Goal: Transaction & Acquisition: Purchase product/service

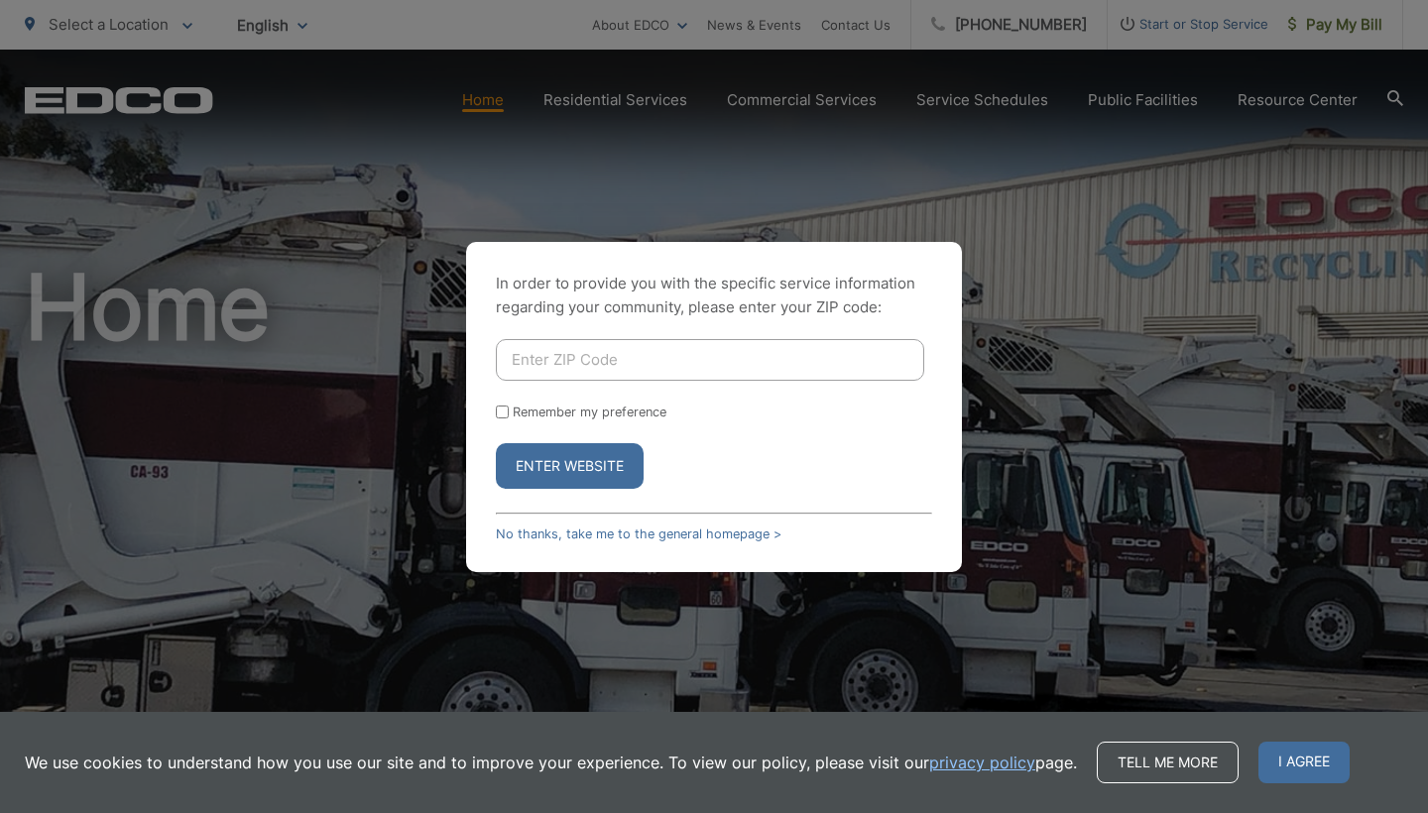
click at [684, 370] on input "Enter ZIP Code" at bounding box center [710, 360] width 428 height 42
type input "92081"
click at [590, 462] on button "Enter Website" at bounding box center [570, 466] width 148 height 46
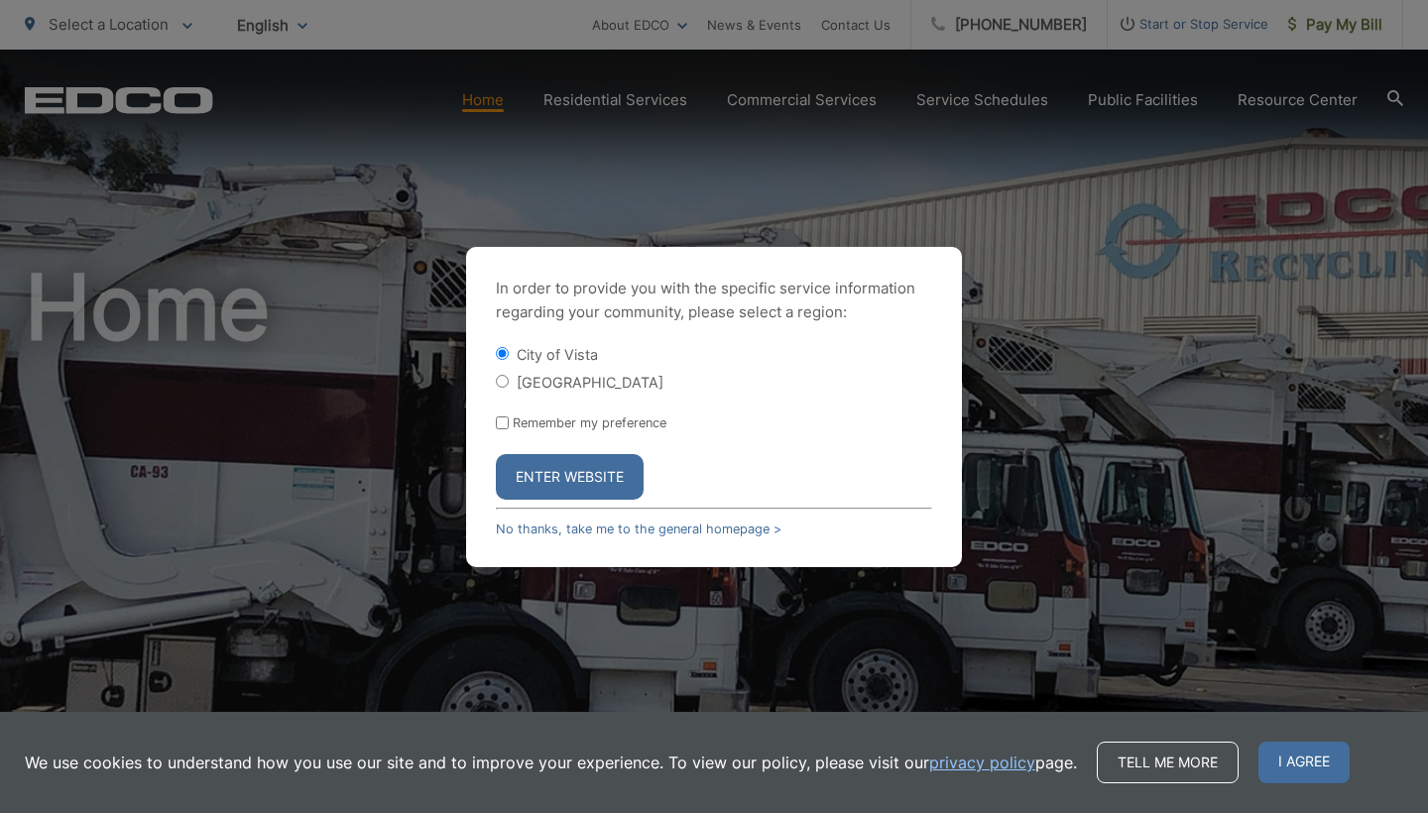
click at [585, 476] on button "Enter Website" at bounding box center [570, 477] width 148 height 46
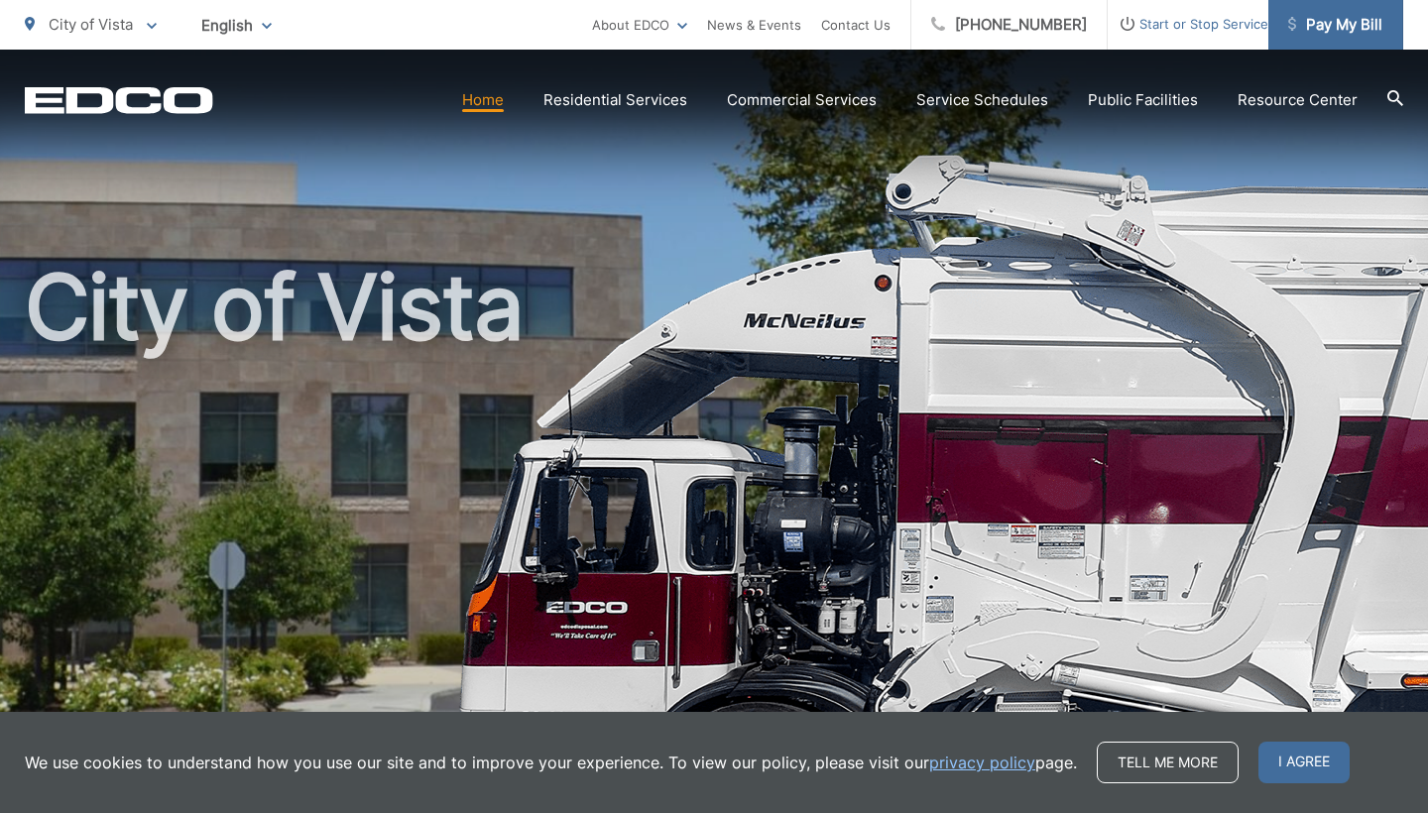
click at [1363, 24] on span "Pay My Bill" at bounding box center [1335, 25] width 94 height 24
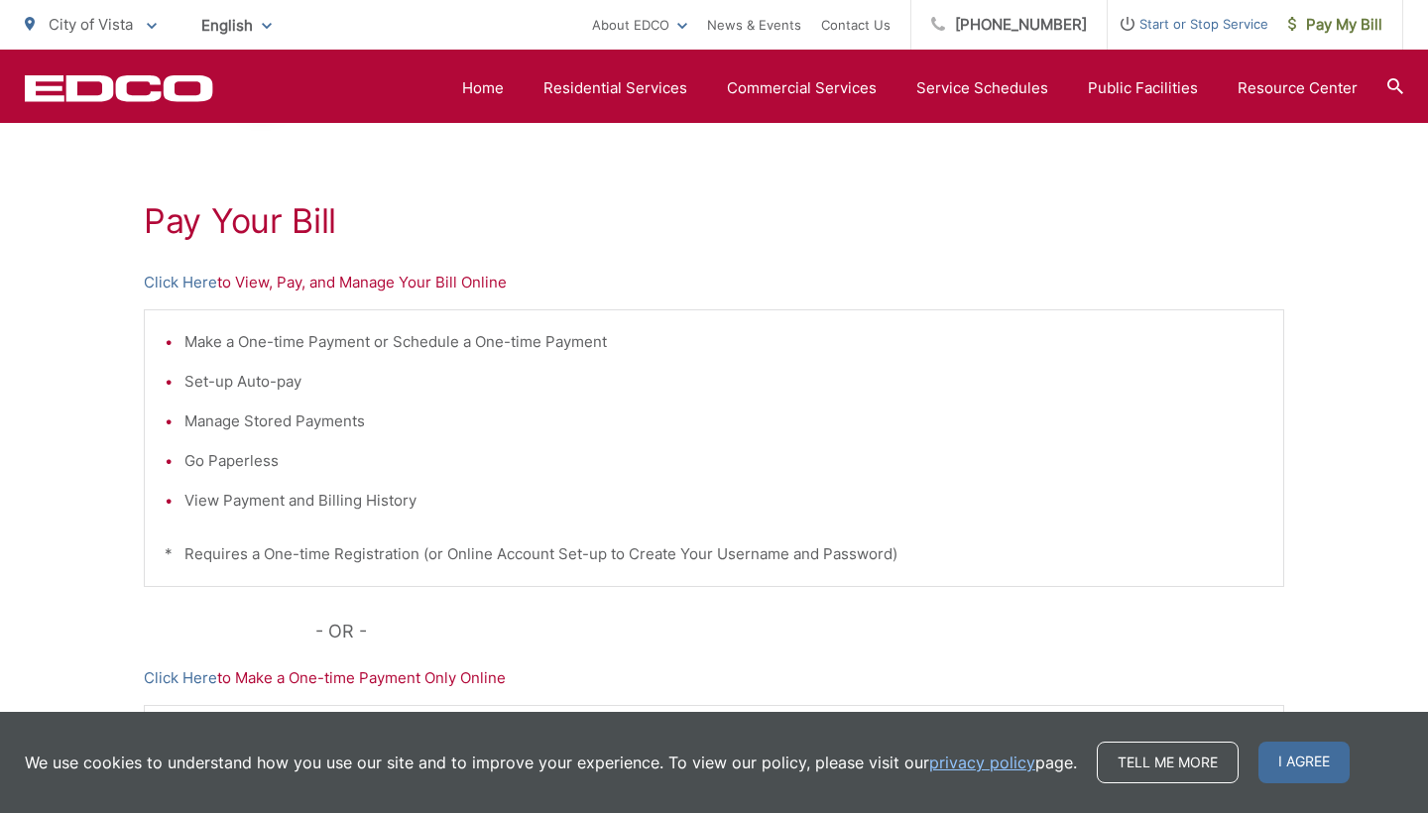
scroll to position [317, 0]
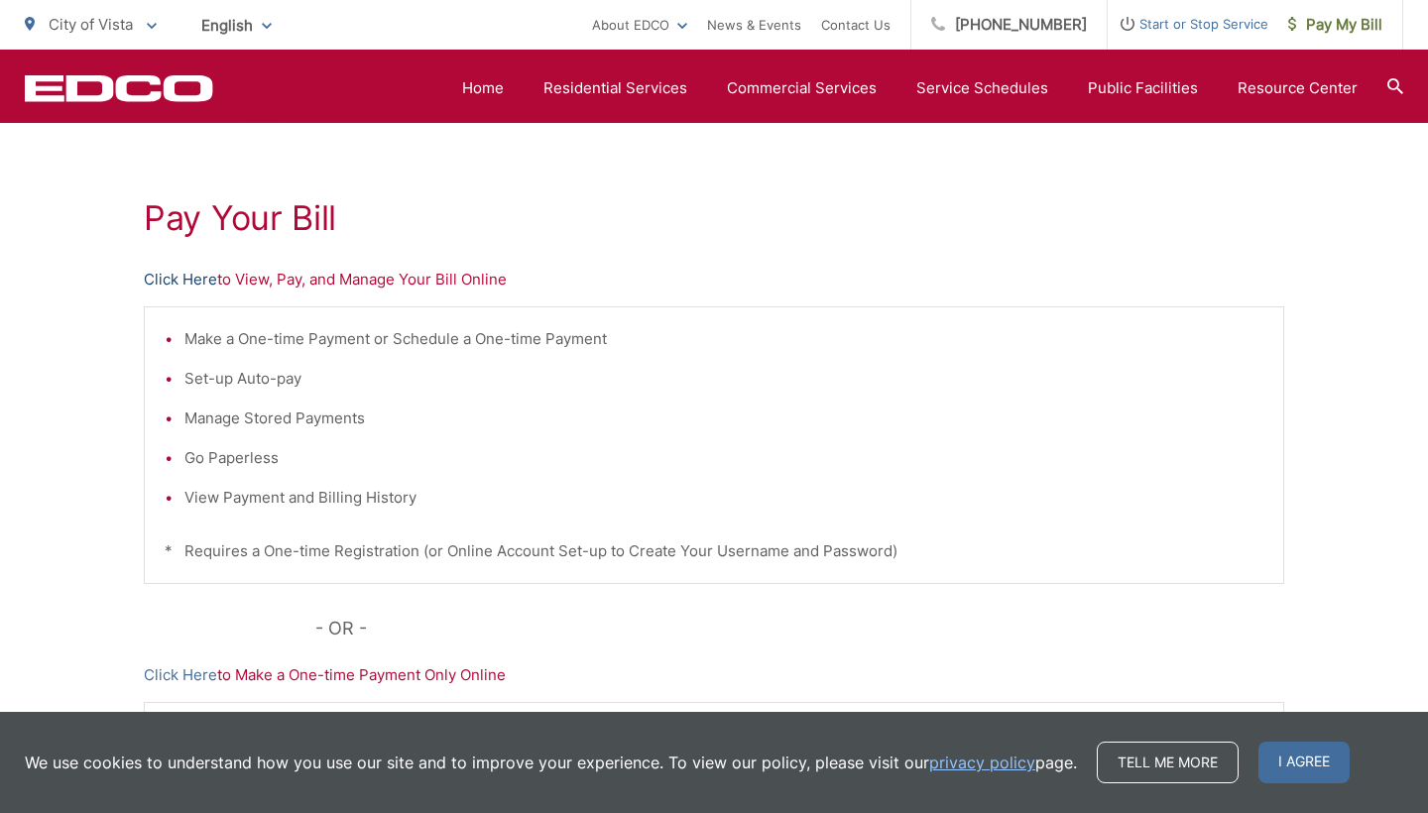
click at [208, 283] on link "Click Here" at bounding box center [180, 280] width 73 height 24
